Goal: Ask a question

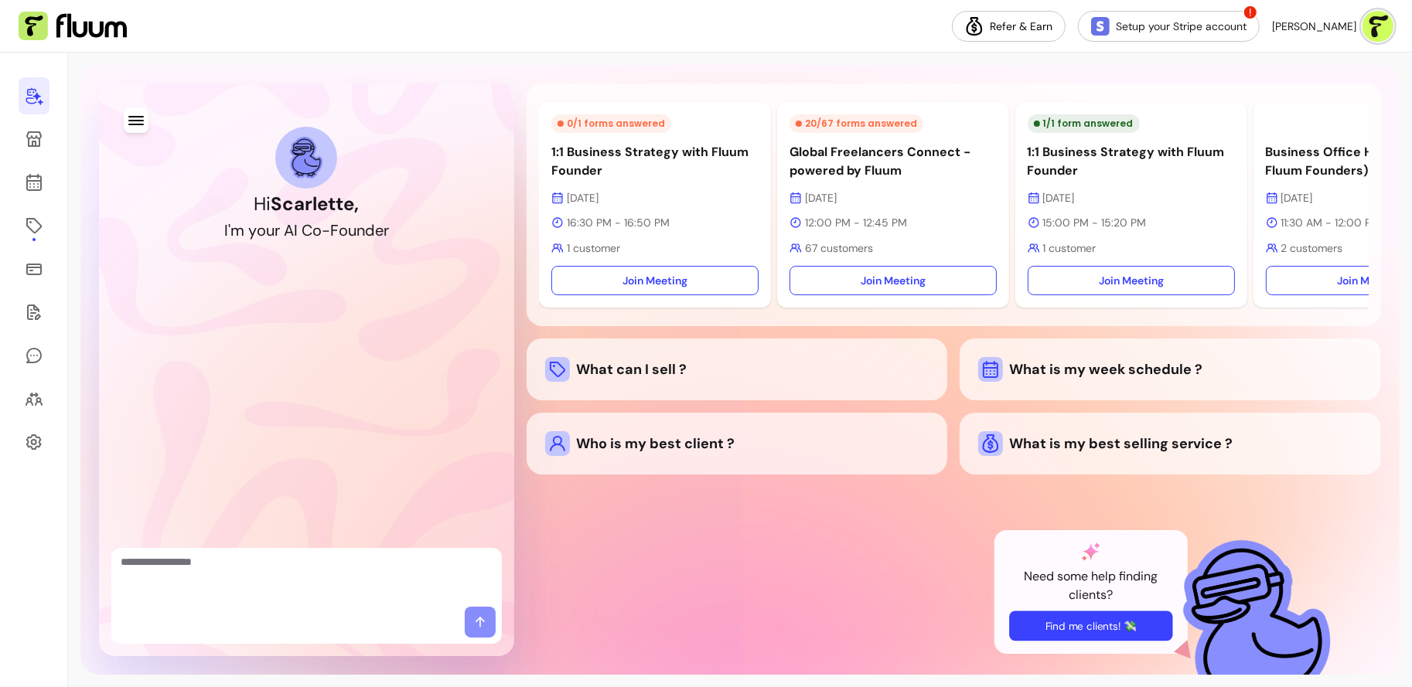
click at [1100, 629] on button "Find me clients! 💸" at bounding box center [1090, 626] width 163 height 30
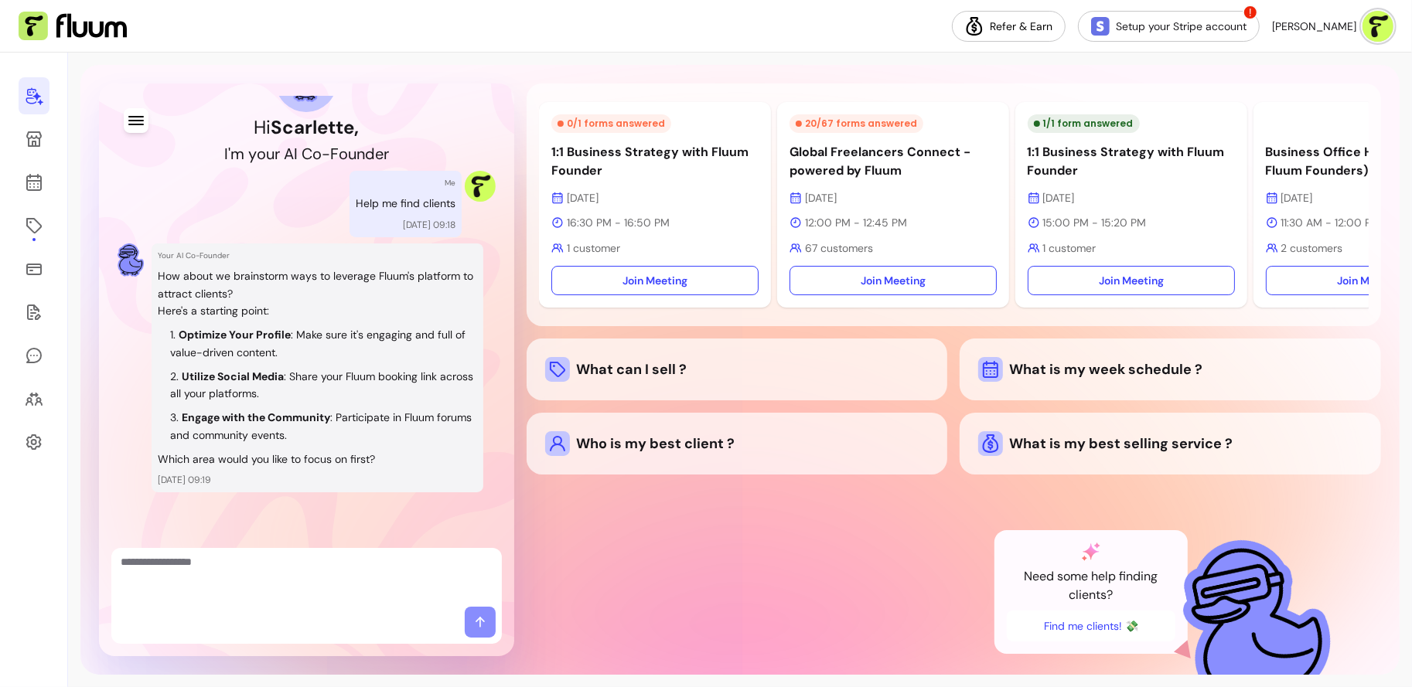
click at [297, 568] on textarea "Ask me anything..." at bounding box center [307, 577] width 372 height 46
type textarea "*"
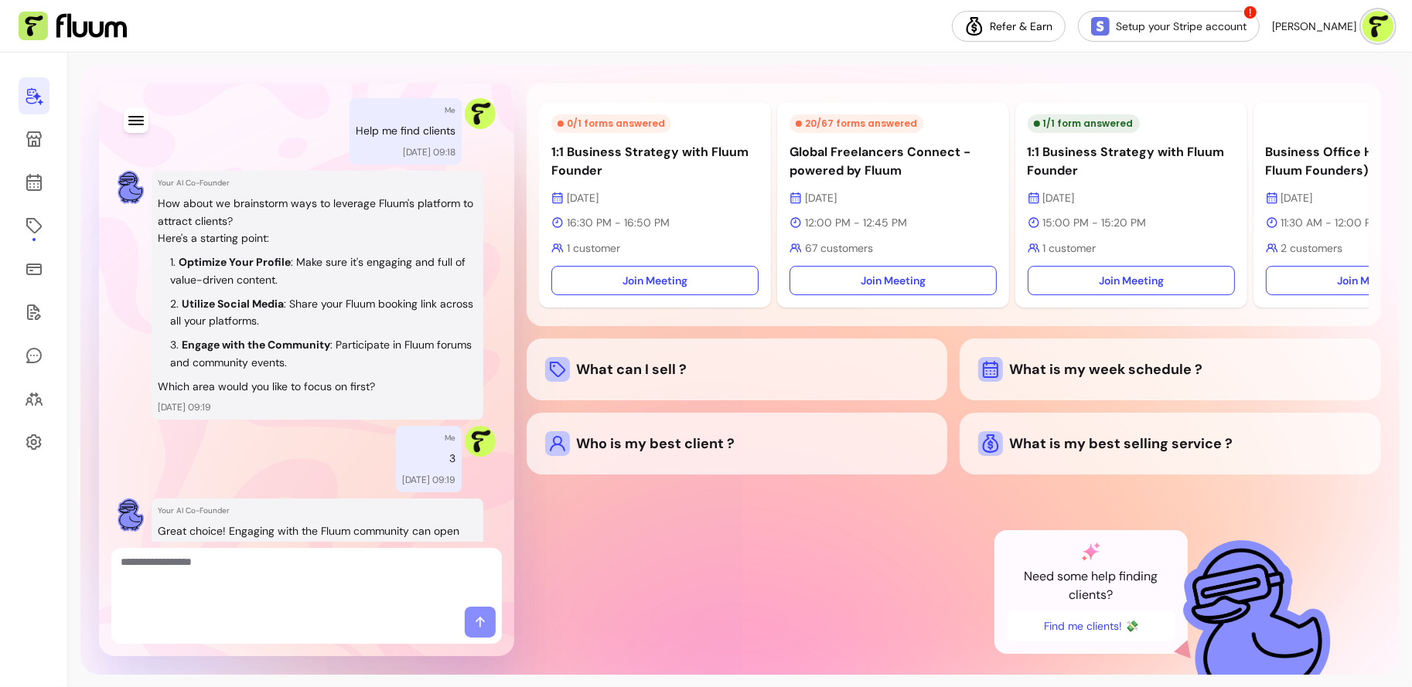
scroll to position [380, 0]
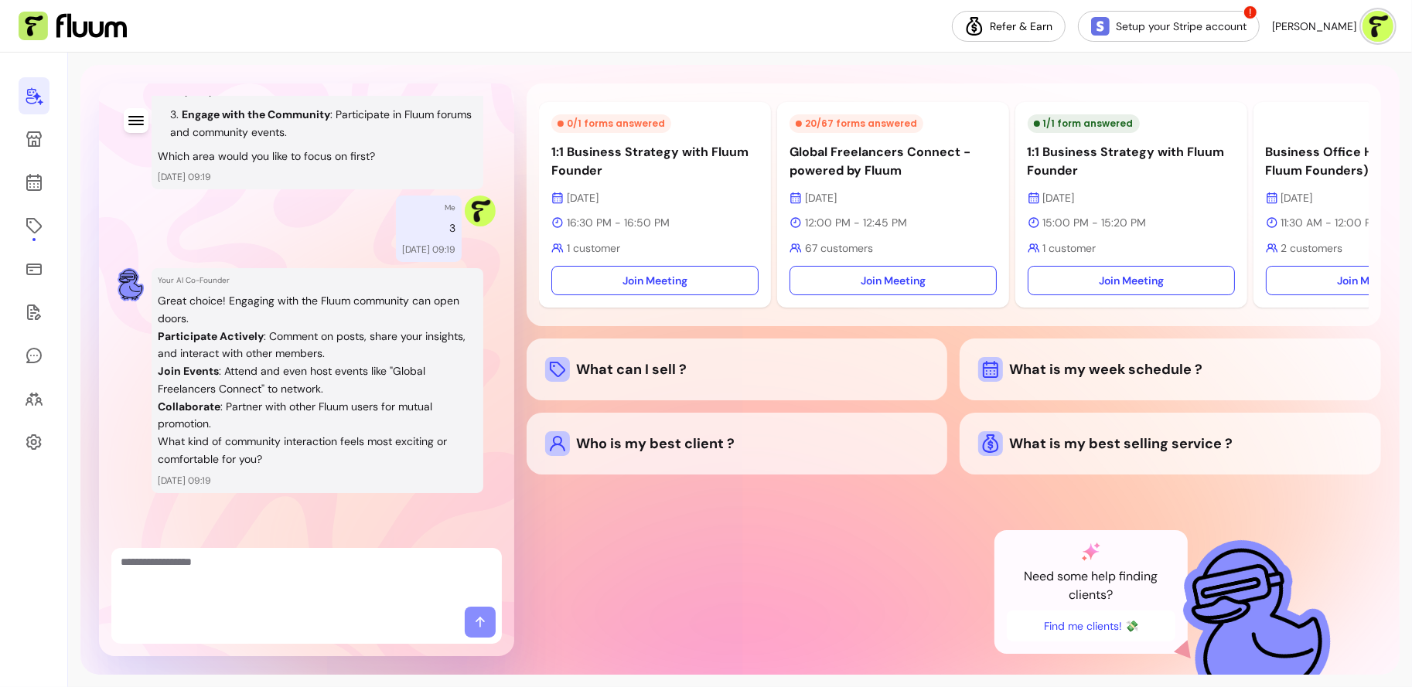
click at [355, 564] on textarea "Ask me anything..." at bounding box center [307, 577] width 372 height 46
type textarea "**********"
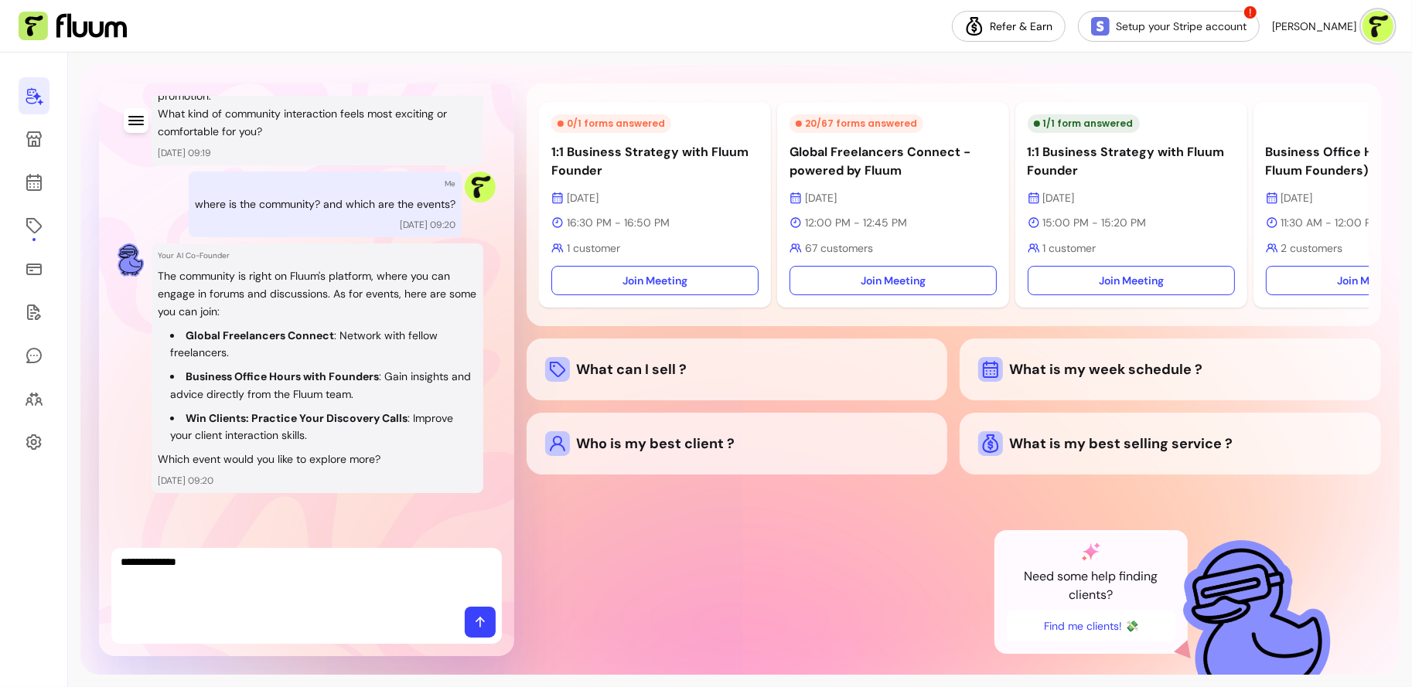
type textarea "**********"
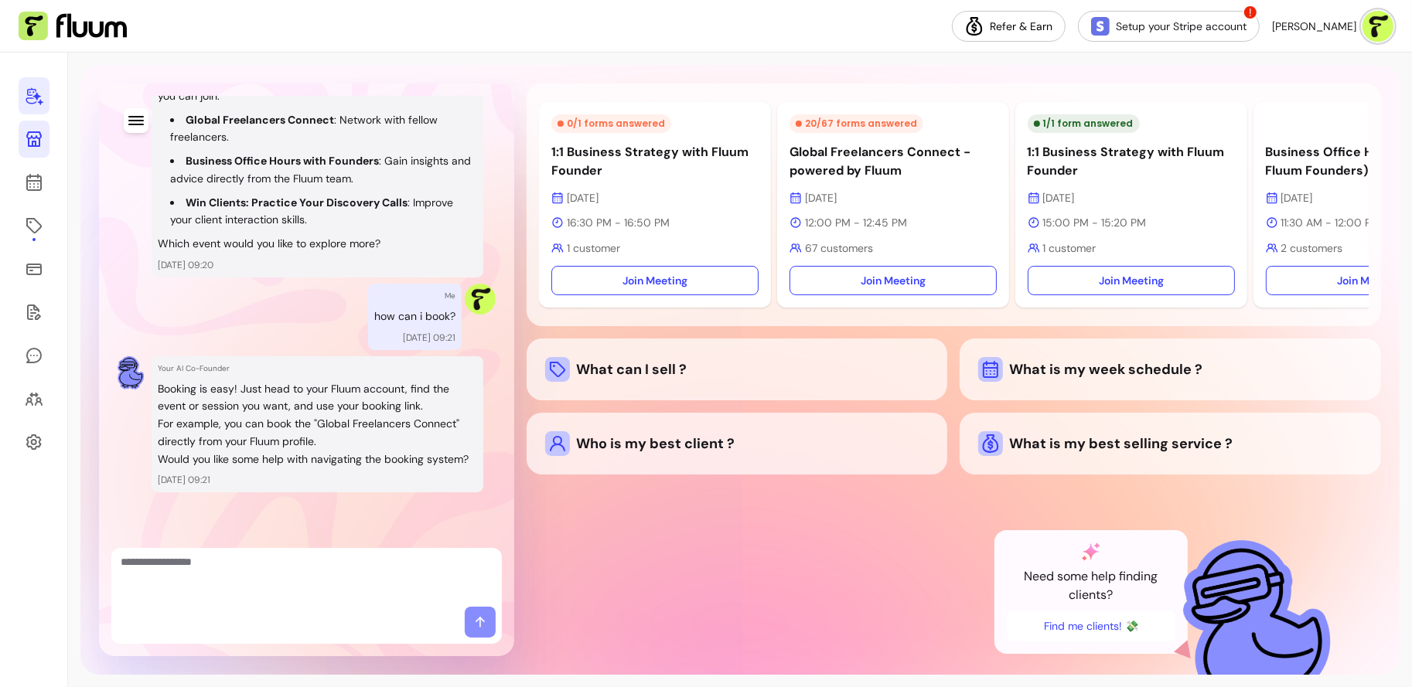
click at [38, 149] on link at bounding box center [34, 139] width 31 height 37
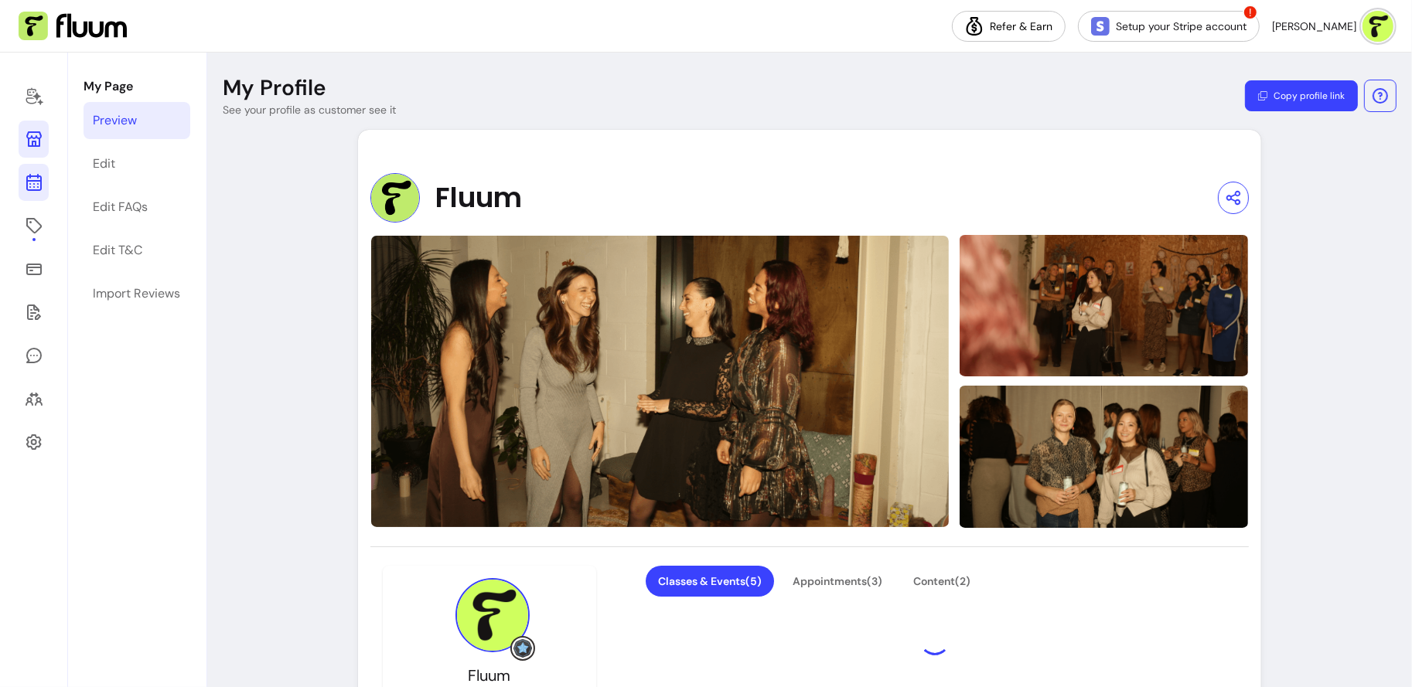
click at [42, 179] on icon at bounding box center [34, 182] width 19 height 19
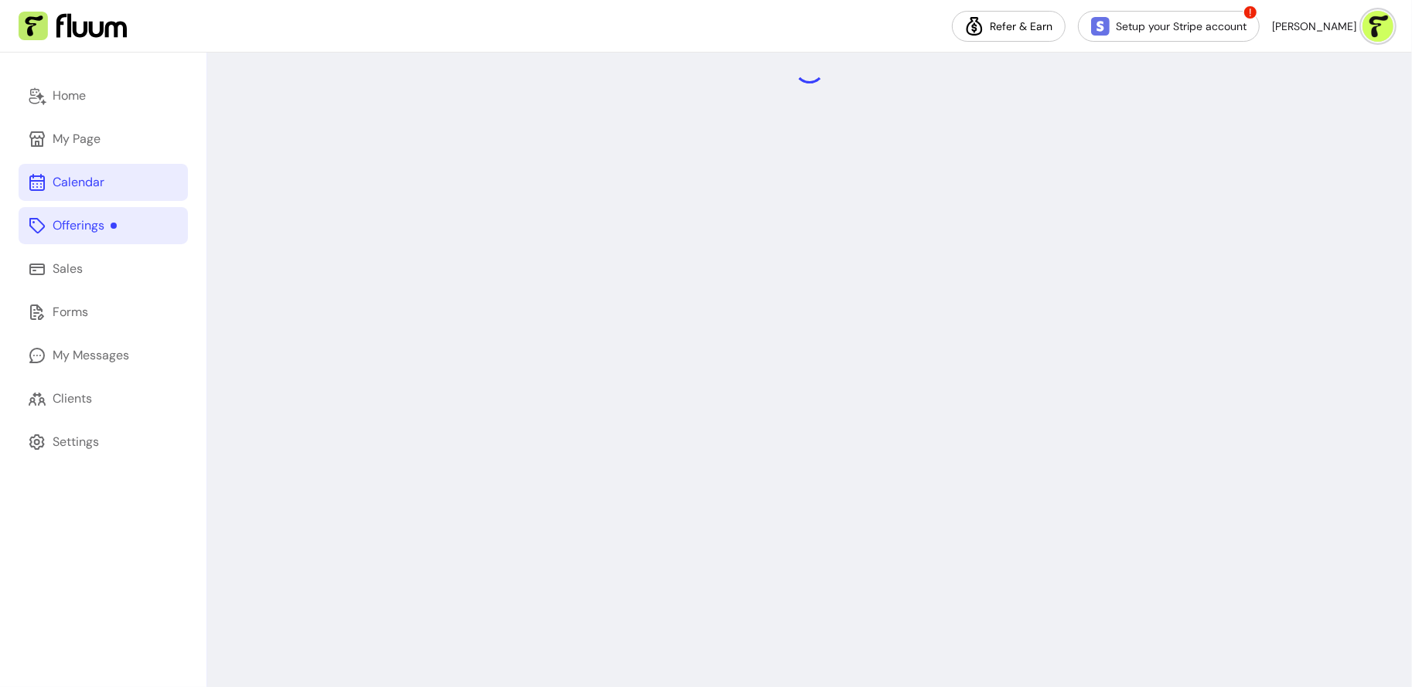
click at [67, 223] on div "Offerings" at bounding box center [85, 226] width 64 height 19
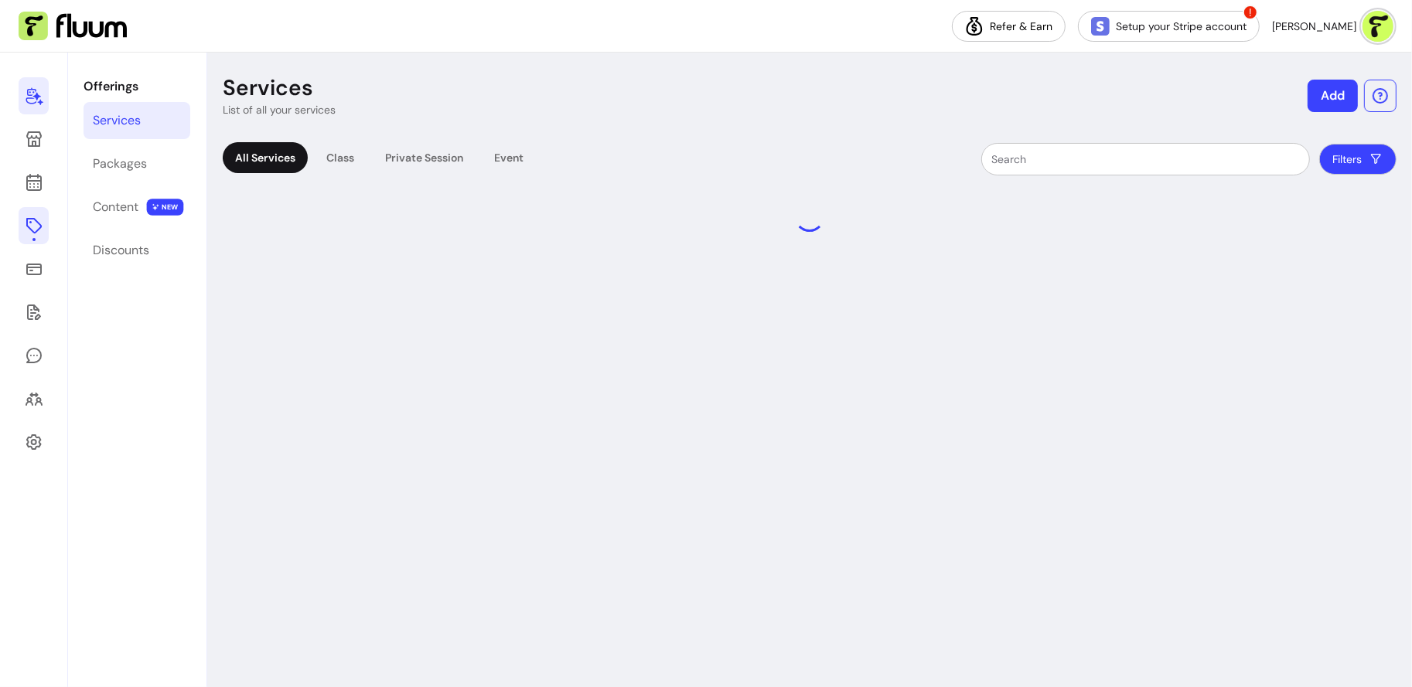
click at [32, 101] on icon at bounding box center [34, 96] width 19 height 19
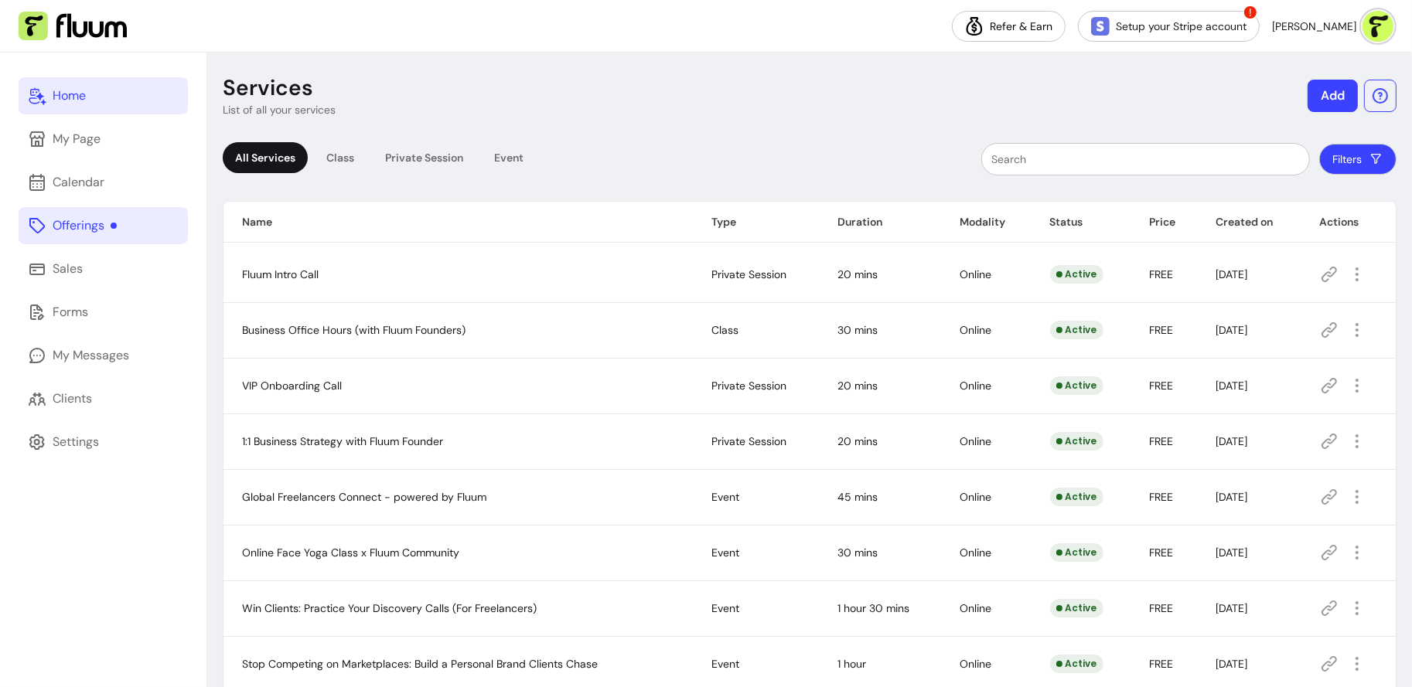
click at [32, 101] on icon at bounding box center [37, 96] width 19 height 19
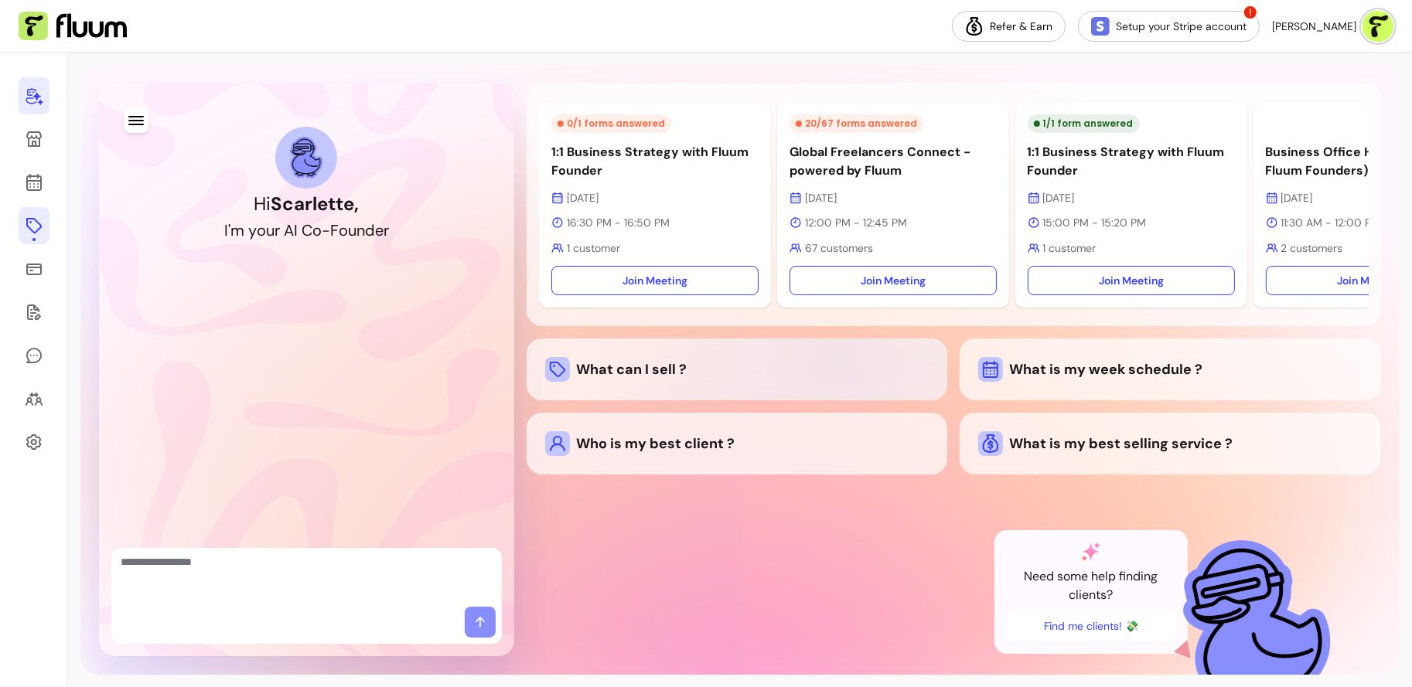
click at [837, 367] on div "What can I sell ?" at bounding box center [737, 369] width 384 height 25
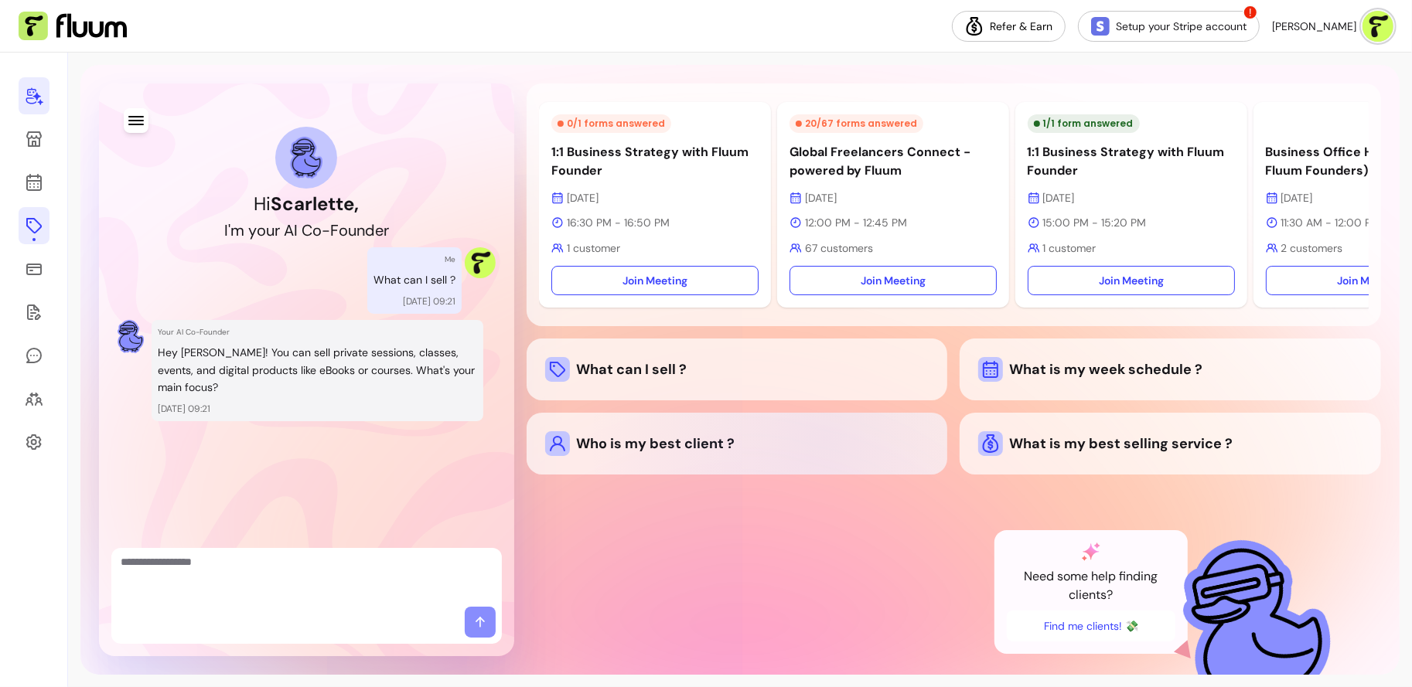
click at [824, 447] on div "Who is my best client ?" at bounding box center [737, 443] width 384 height 25
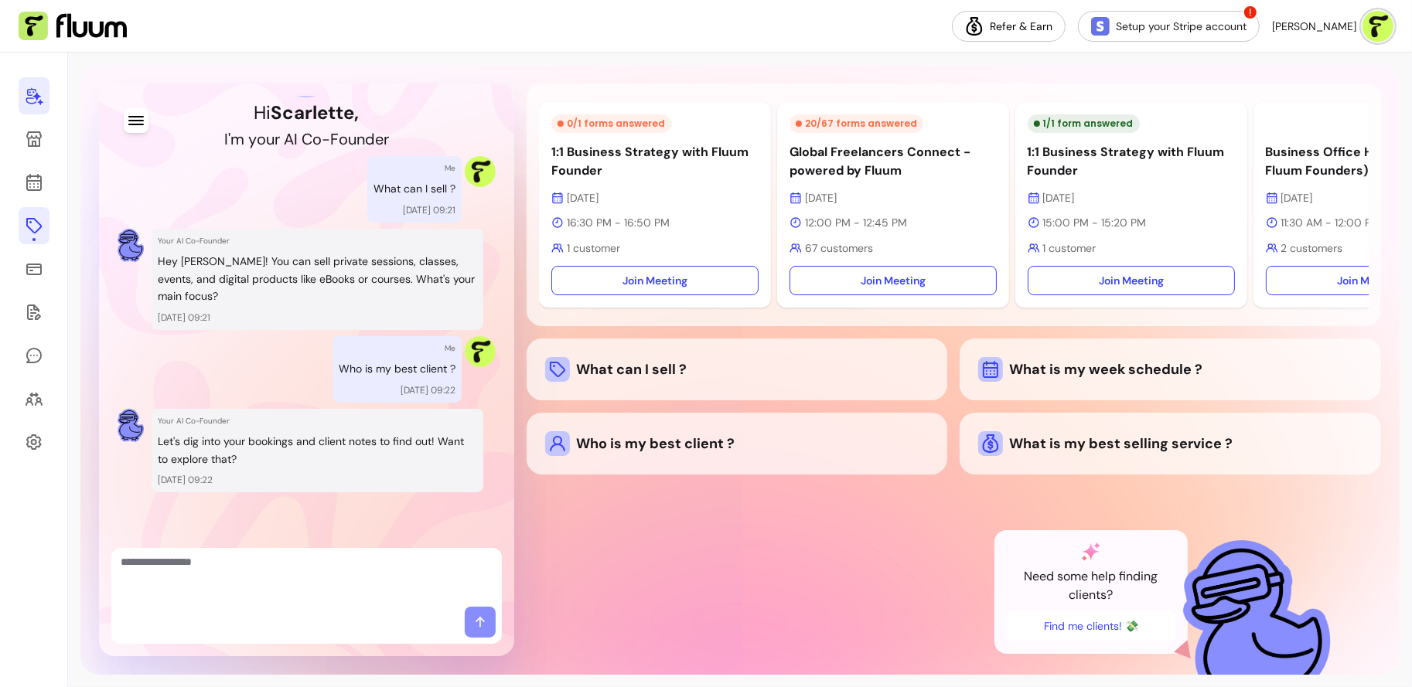
click at [335, 588] on textarea "Ask me anything..." at bounding box center [307, 577] width 372 height 46
type textarea "***"
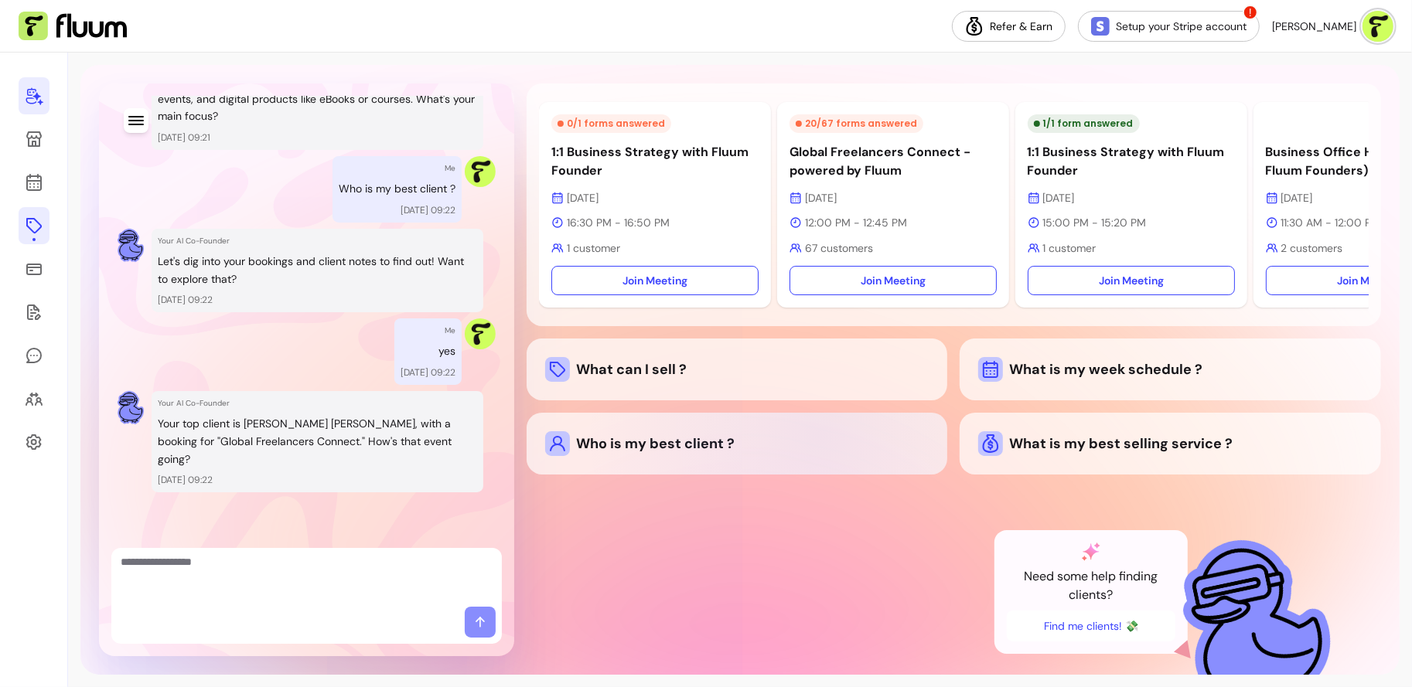
click at [820, 442] on div "Who is my best client ?" at bounding box center [737, 443] width 384 height 25
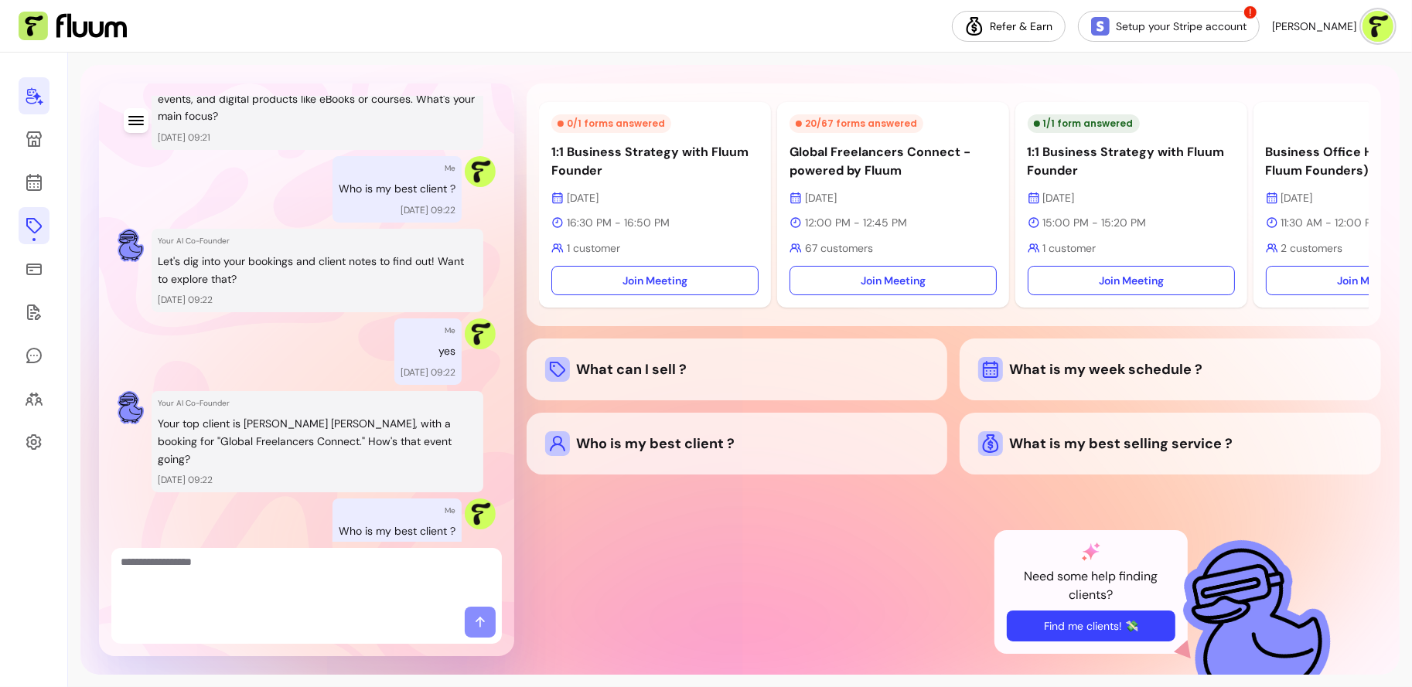
scroll to position [434, 0]
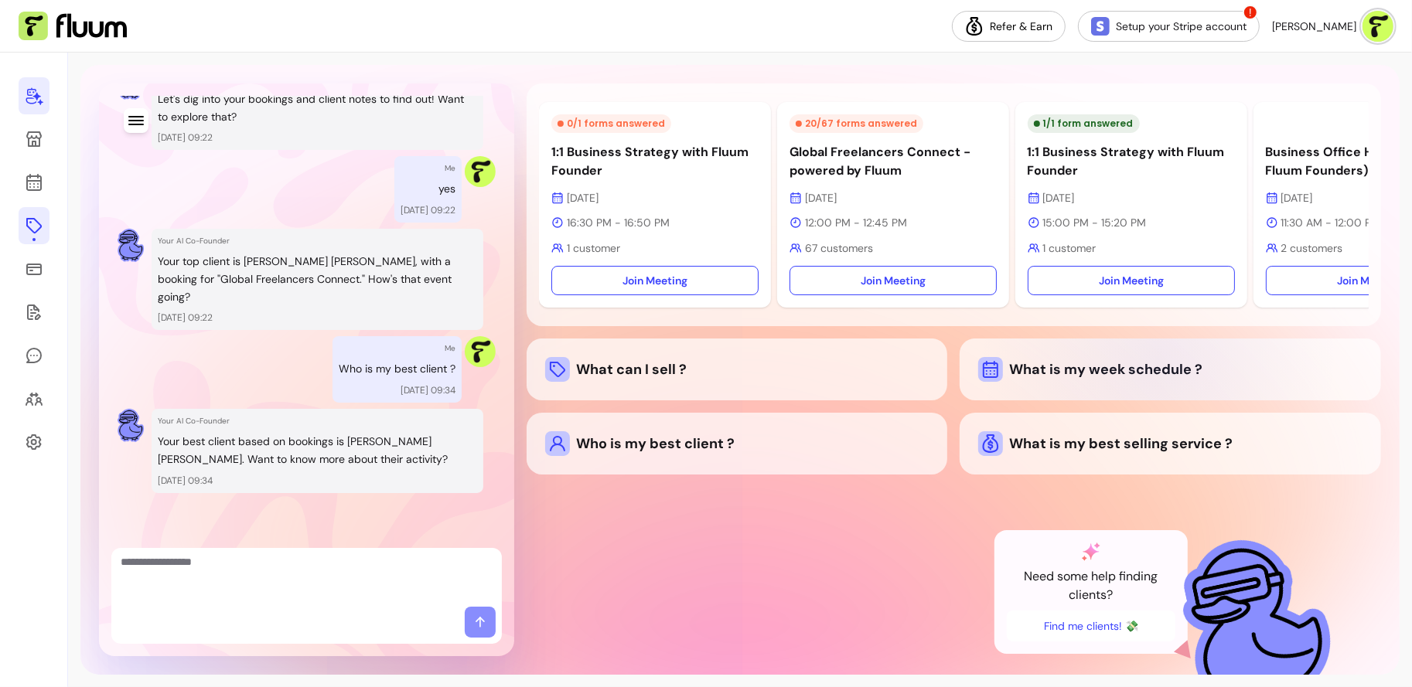
click at [1158, 367] on div "What is my week schedule ?" at bounding box center [1170, 369] width 384 height 25
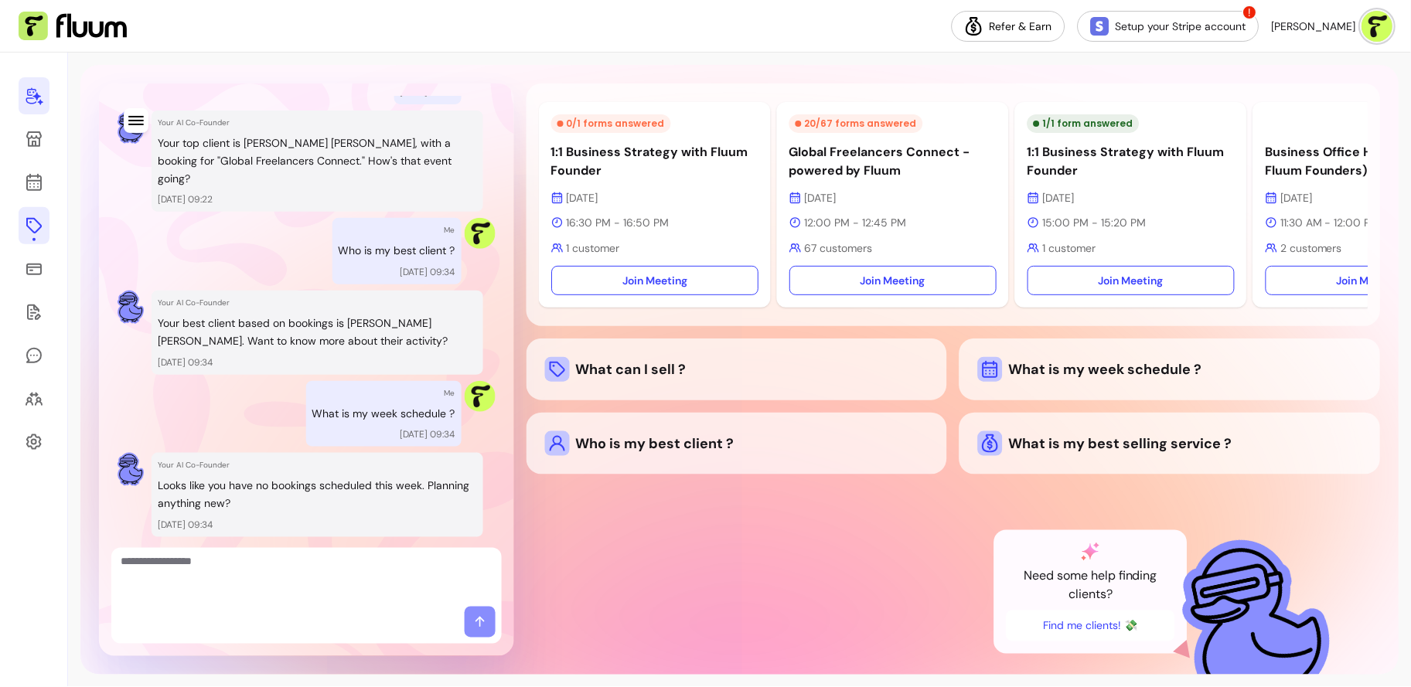
scroll to position [550, 0]
